Goal: Task Accomplishment & Management: Manage account settings

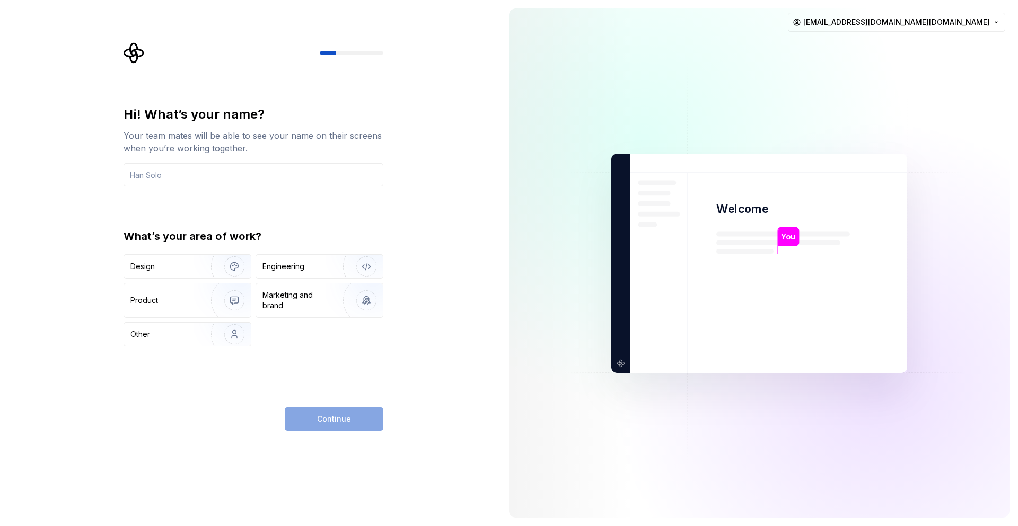
click at [812, 17] on html "Hi! What’s your name? Your team mates will be able to see your name on their sc…" at bounding box center [509, 263] width 1018 height 526
click at [832, 43] on div "Sign out" at bounding box center [867, 45] width 101 height 11
click at [916, 15] on html "Hi! What’s your name? Your team mates will be able to see your name on their sc…" at bounding box center [509, 263] width 1018 height 526
click at [759, 35] on html "Hi! What’s your name? Your team mates will be able to see your name on their sc…" at bounding box center [509, 263] width 1018 height 526
click at [131, 55] on icon "Supernova Logo" at bounding box center [134, 52] width 21 height 21
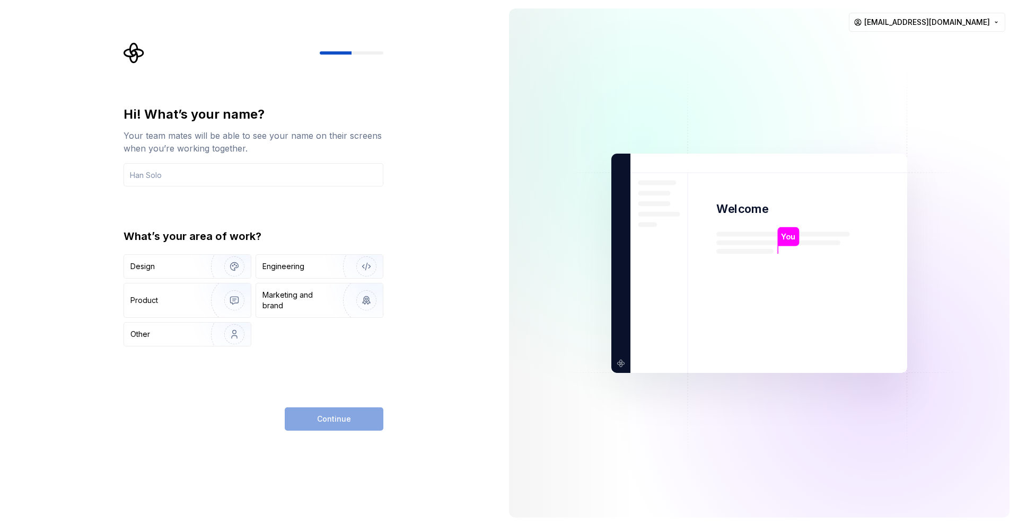
click at [314, 411] on div "Continue" at bounding box center [334, 419] width 99 height 23
click at [938, 24] on html "Hi! What’s your name? Your team mates will be able to see your name on their sc…" at bounding box center [509, 263] width 1018 height 526
click at [896, 60] on div "Delete account" at bounding box center [938, 66] width 122 height 17
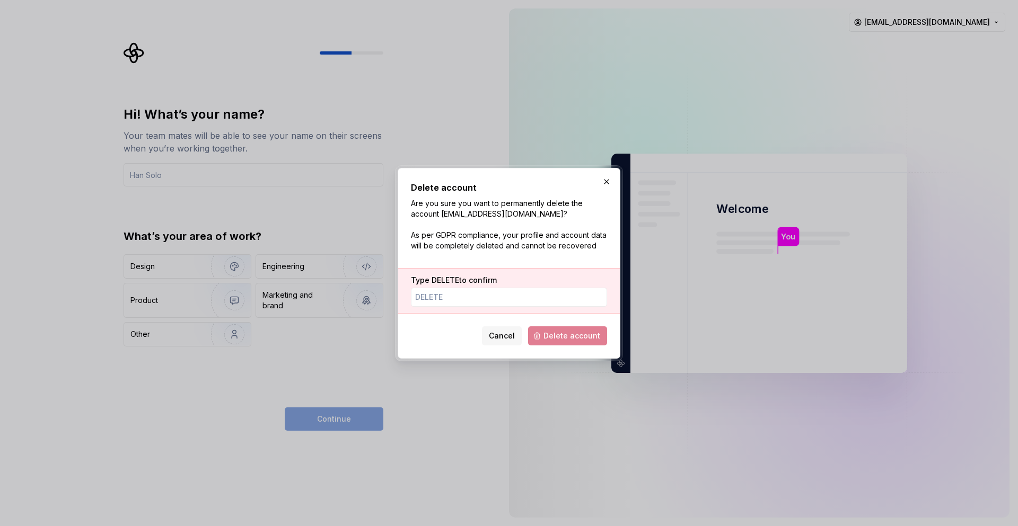
click at [502, 330] on button "Cancel" at bounding box center [502, 336] width 40 height 19
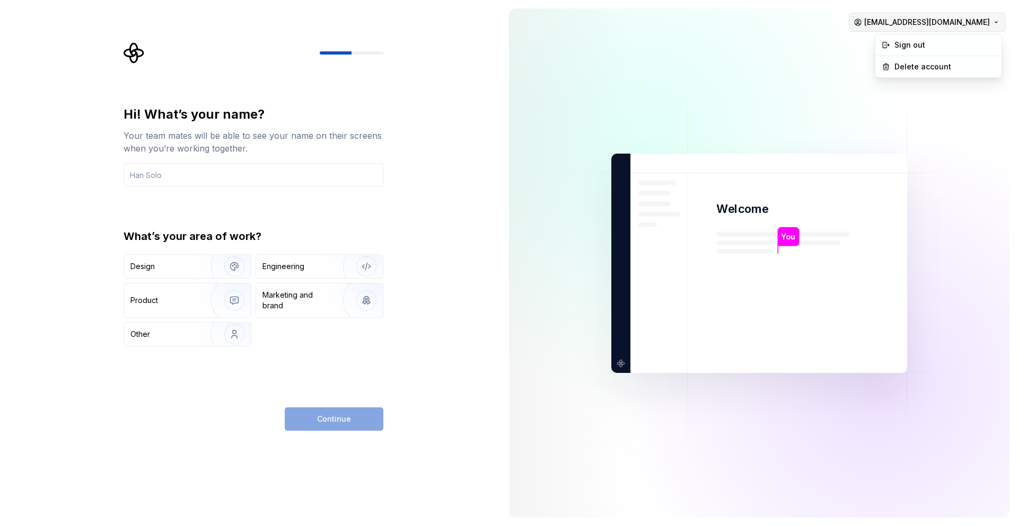
click at [907, 18] on html "Hi! What’s your name? Your team mates will be able to see your name on their sc…" at bounding box center [509, 263] width 1018 height 526
click at [883, 45] on icon at bounding box center [886, 45] width 6 height 6
click at [914, 24] on html "Hi! What’s your name? Your team mates will be able to see your name on their sc…" at bounding box center [509, 263] width 1018 height 526
click at [922, 43] on div "Sign out" at bounding box center [944, 45] width 101 height 11
